Goal: Find specific page/section: Find specific page/section

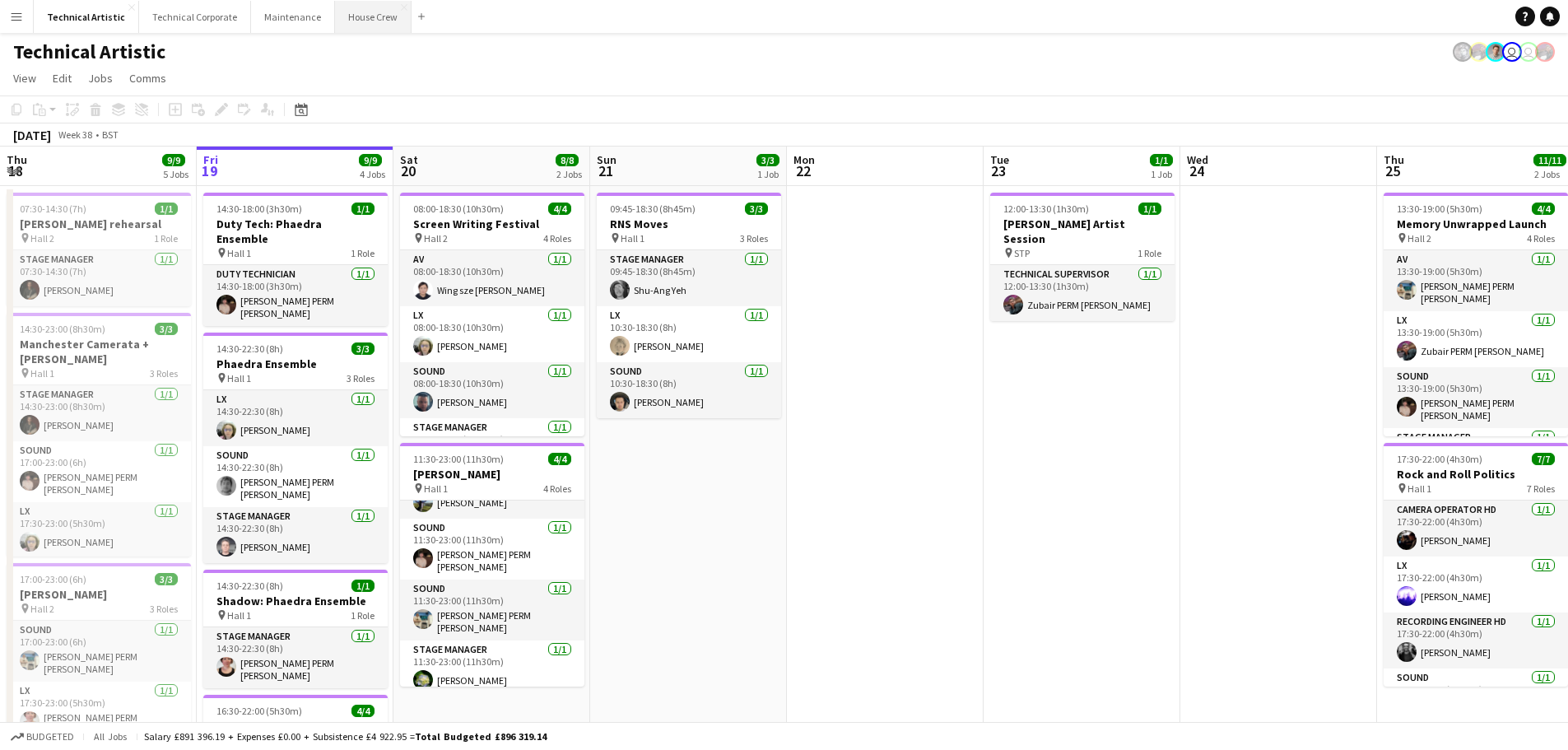
click at [363, 16] on button "House Crew Close" at bounding box center [373, 17] width 76 height 32
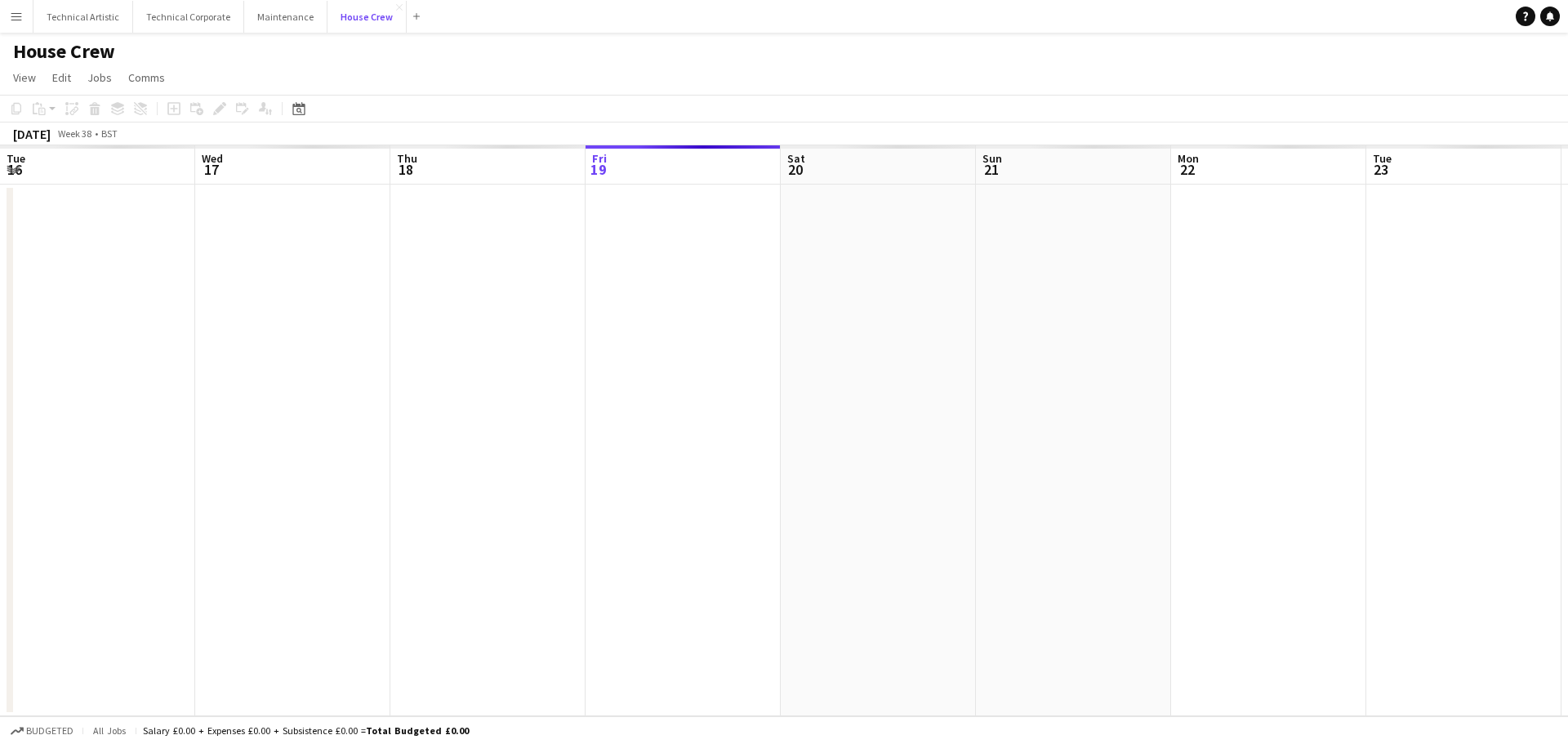
scroll to position [0, 391]
